Goal: Information Seeking & Learning: Learn about a topic

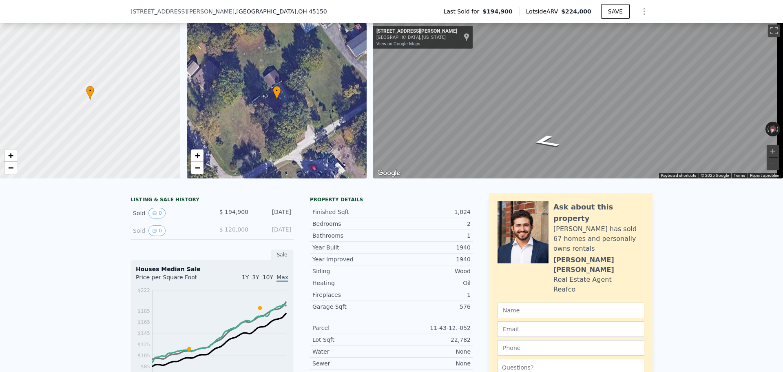
scroll to position [41, 0]
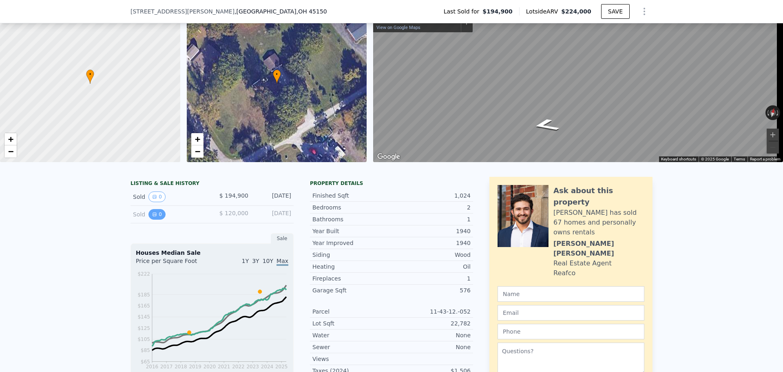
click at [152, 217] on icon "View historical data" at bounding box center [154, 214] width 5 height 5
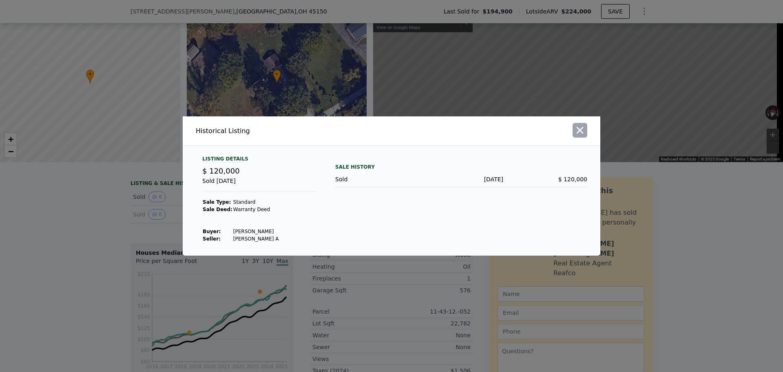
click at [584, 135] on icon "button" at bounding box center [579, 129] width 11 height 11
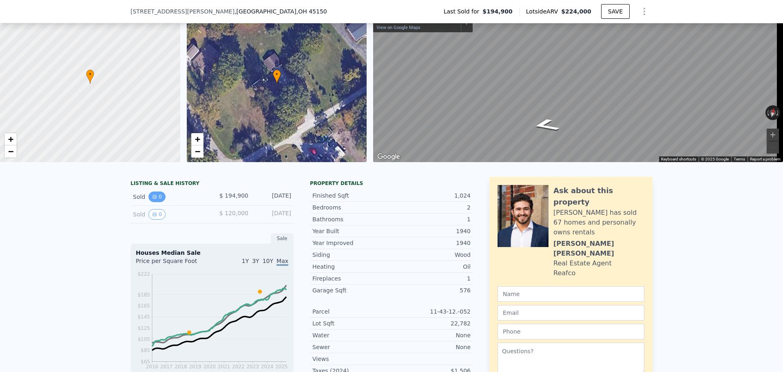
click at [157, 202] on button "0" at bounding box center [156, 196] width 17 height 11
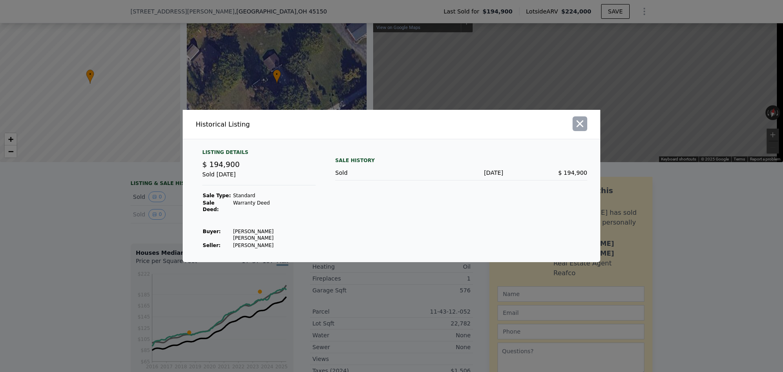
click at [581, 127] on icon "button" at bounding box center [580, 123] width 7 height 7
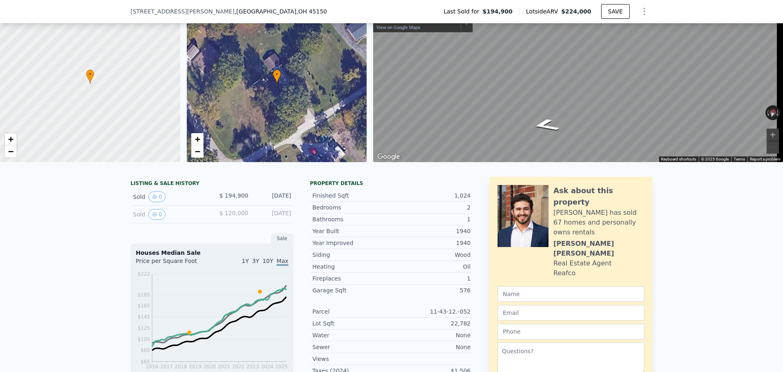
click at [167, 223] on div "Sold 0 $ 120,000 [DATE]" at bounding box center [212, 215] width 163 height 18
click at [159, 219] on div "Sold 0" at bounding box center [169, 214] width 73 height 11
click at [156, 219] on button "0" at bounding box center [156, 214] width 17 height 11
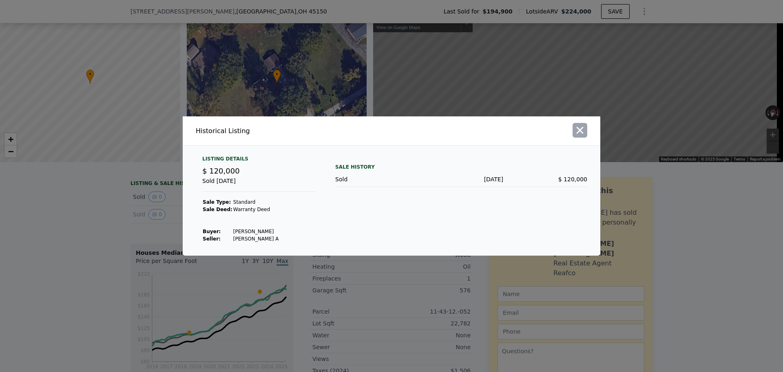
click at [582, 133] on icon "button" at bounding box center [580, 130] width 7 height 7
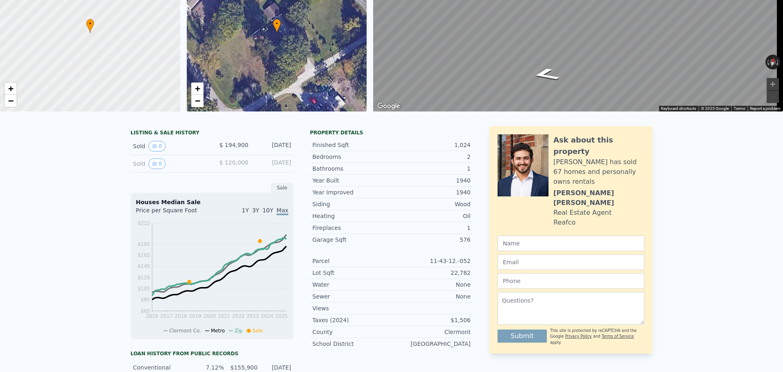
scroll to position [0, 0]
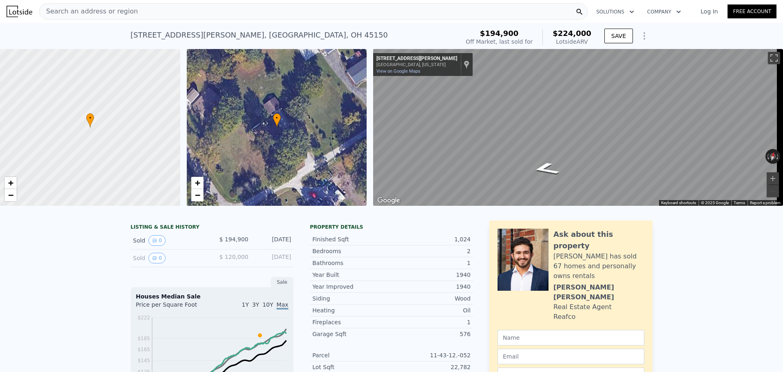
click at [224, 14] on div "Search an address or region" at bounding box center [313, 11] width 549 height 16
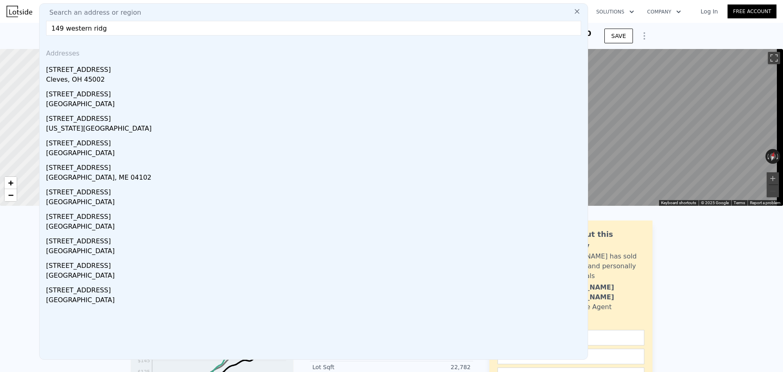
type input "149 western ridge"
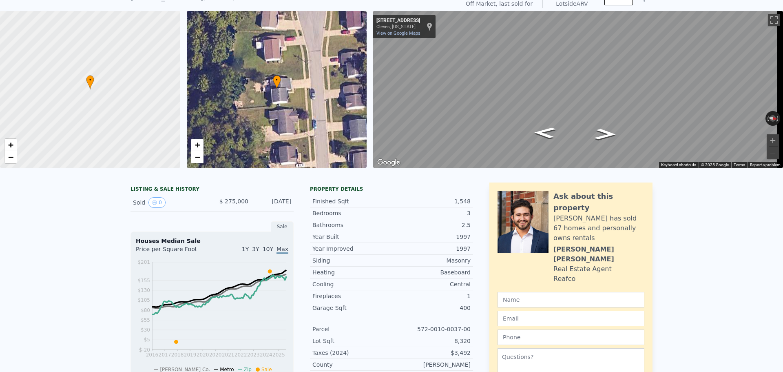
scroll to position [3, 0]
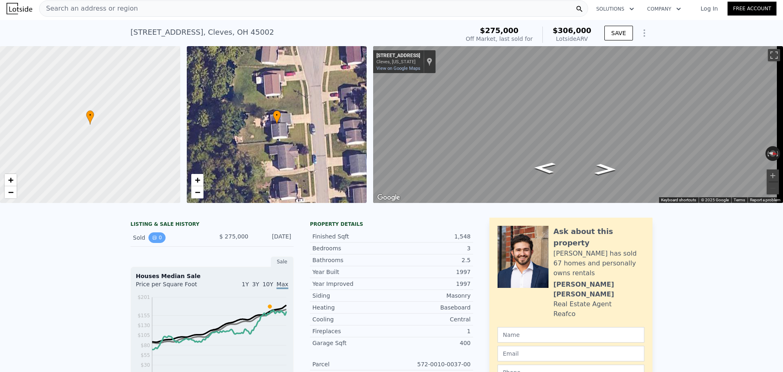
click at [149, 243] on button "0" at bounding box center [156, 237] width 17 height 11
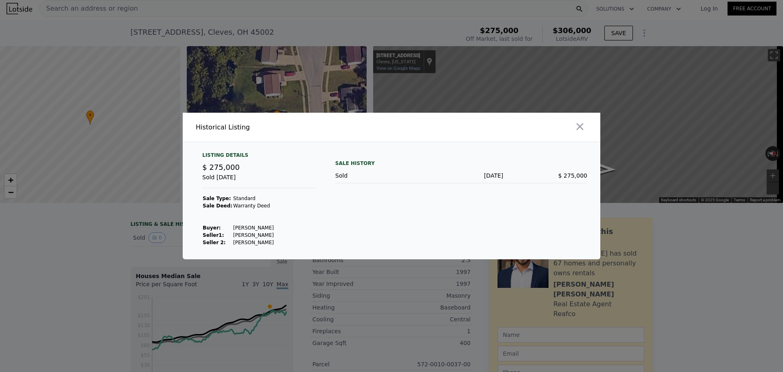
click at [87, 293] on div at bounding box center [391, 186] width 783 height 372
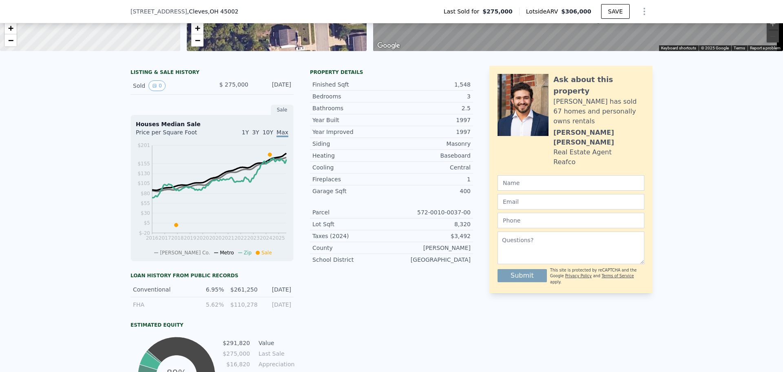
scroll to position [122, 0]
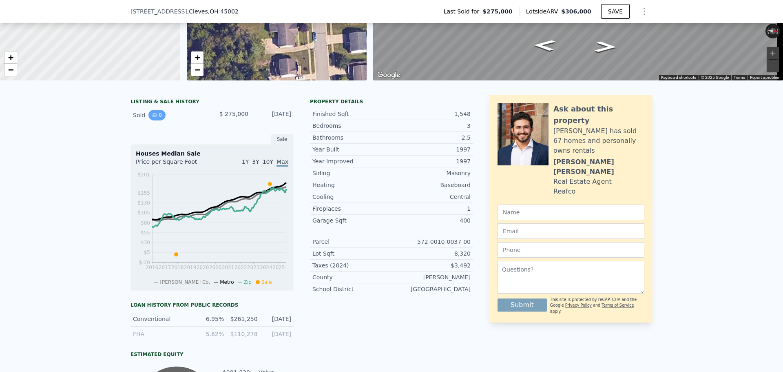
click at [152, 118] on button "0" at bounding box center [156, 115] width 17 height 11
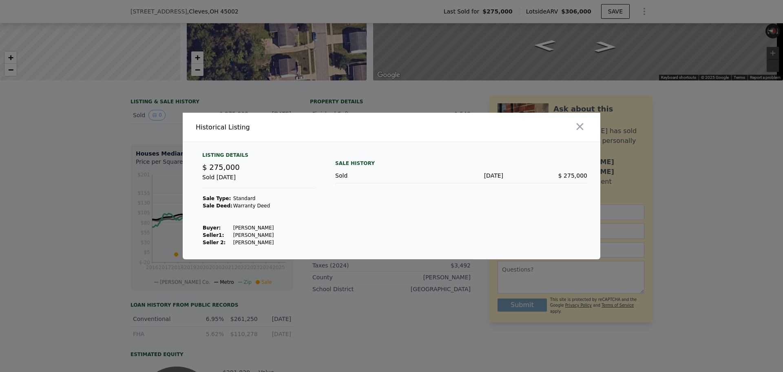
click at [114, 134] on div at bounding box center [391, 186] width 783 height 372
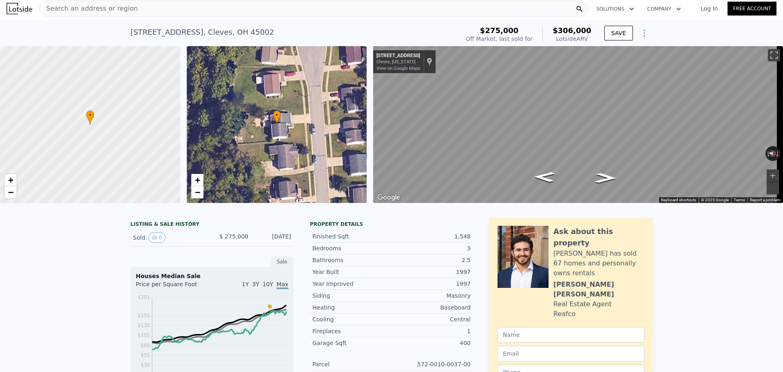
scroll to position [0, 0]
